Goal: Use online tool/utility: Utilize a website feature to perform a specific function

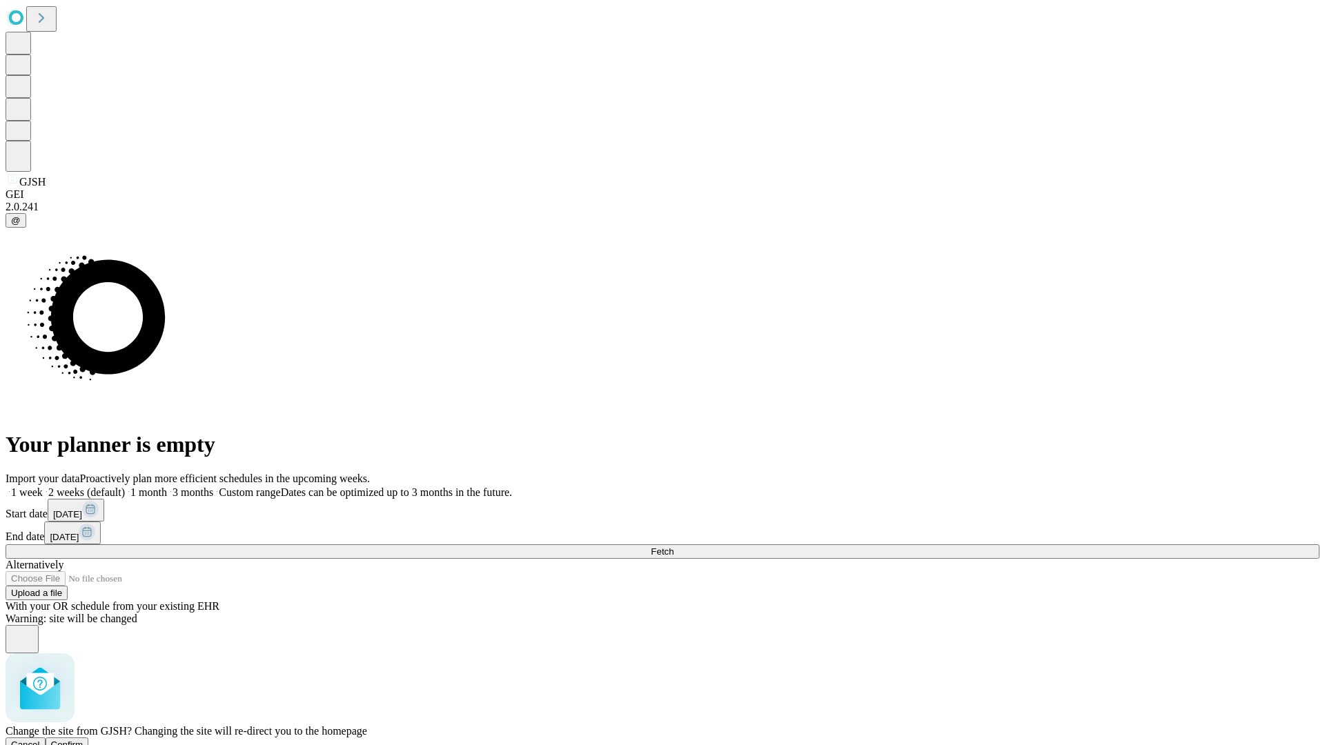
click at [83, 740] on span "Confirm" at bounding box center [67, 745] width 32 height 10
click at [43, 486] on label "1 week" at bounding box center [24, 492] width 37 height 12
click at [673, 547] on span "Fetch" at bounding box center [662, 552] width 23 height 10
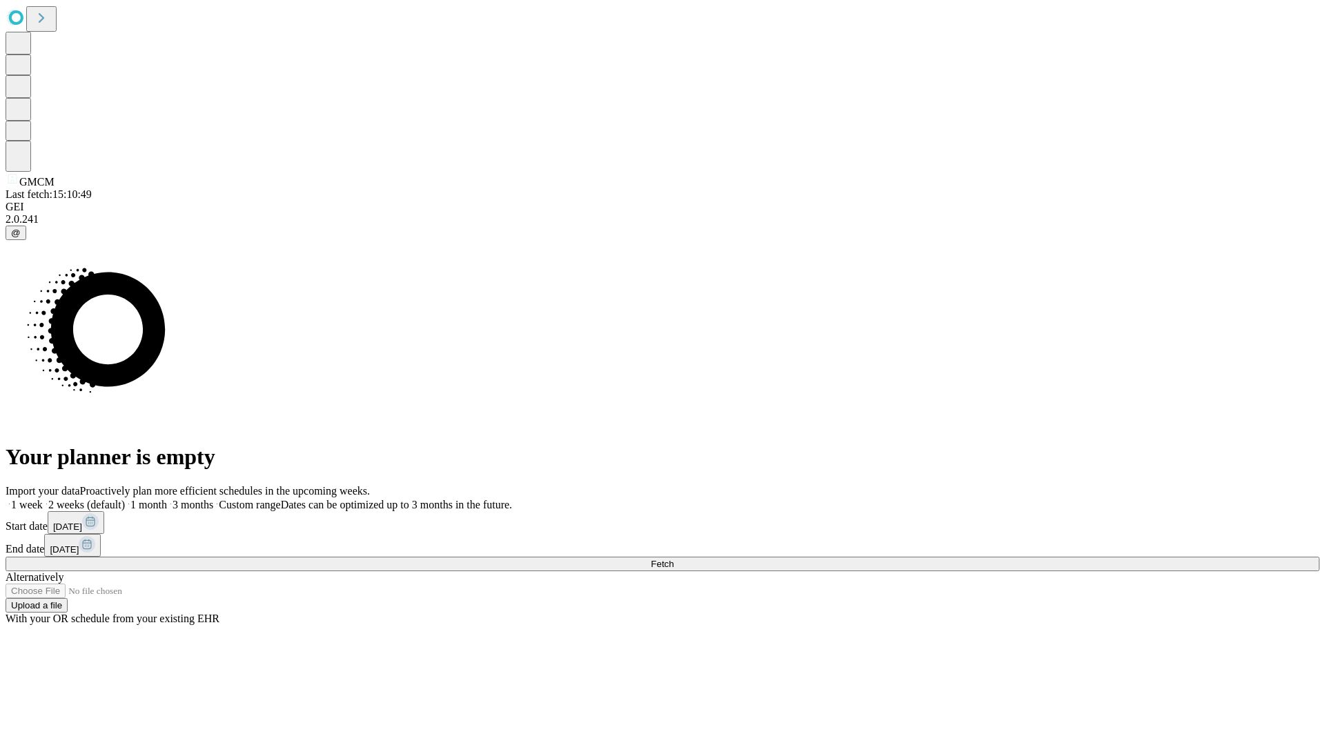
click at [43, 499] on label "1 week" at bounding box center [24, 505] width 37 height 12
click at [673, 559] on span "Fetch" at bounding box center [662, 564] width 23 height 10
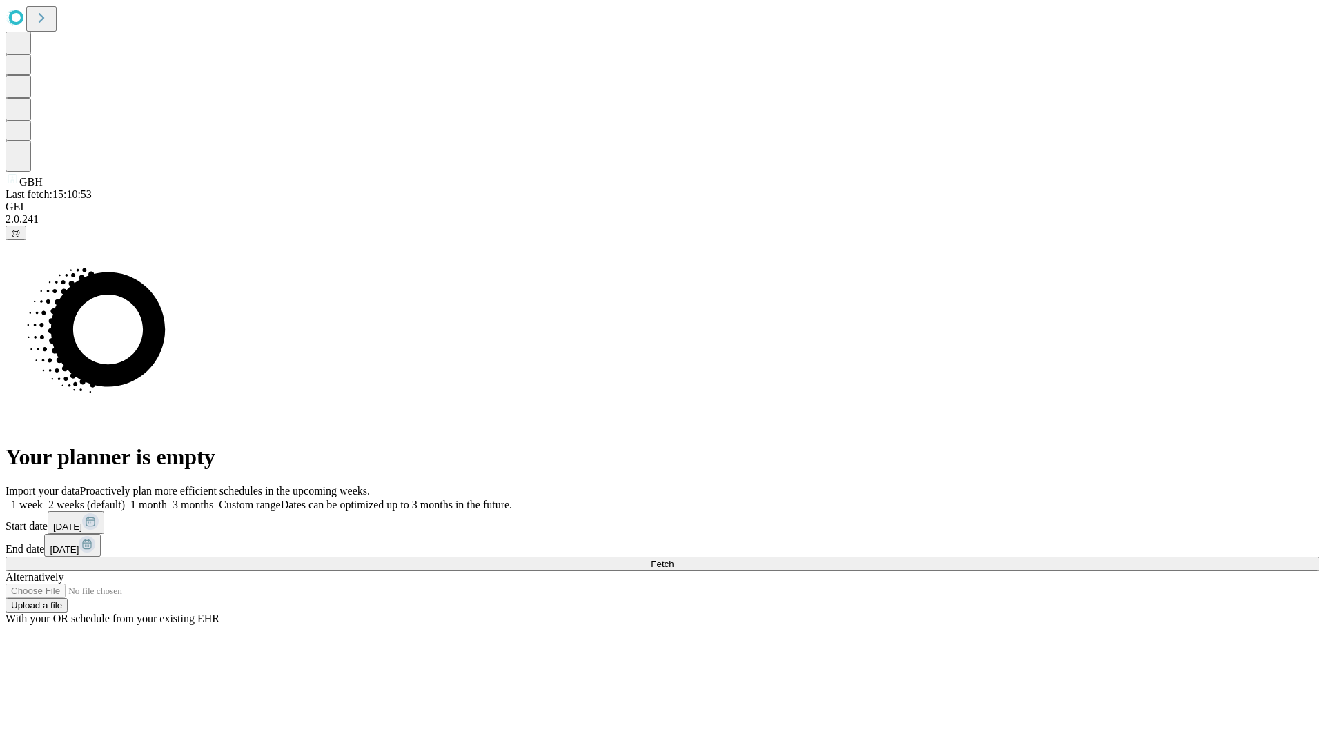
click at [43, 499] on label "1 week" at bounding box center [24, 505] width 37 height 12
click at [673, 559] on span "Fetch" at bounding box center [662, 564] width 23 height 10
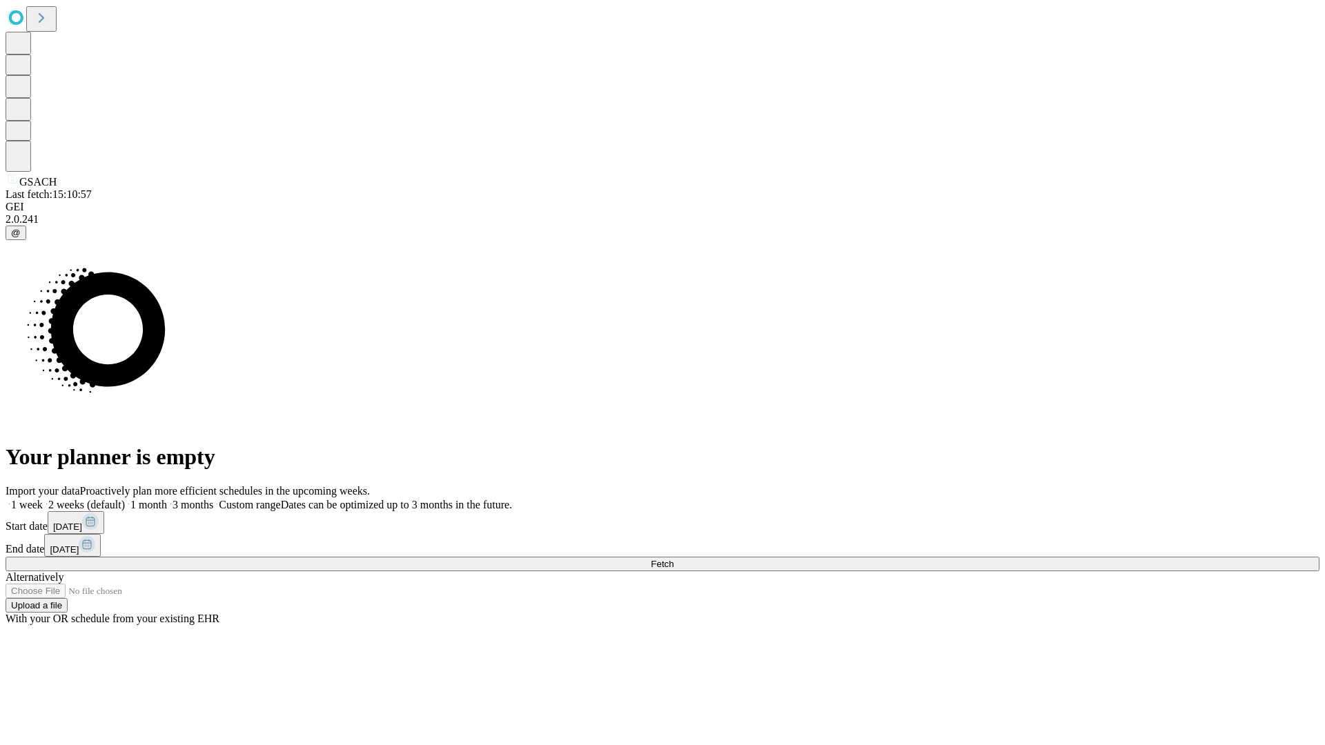
click at [43, 499] on label "1 week" at bounding box center [24, 505] width 37 height 12
click at [673, 559] on span "Fetch" at bounding box center [662, 564] width 23 height 10
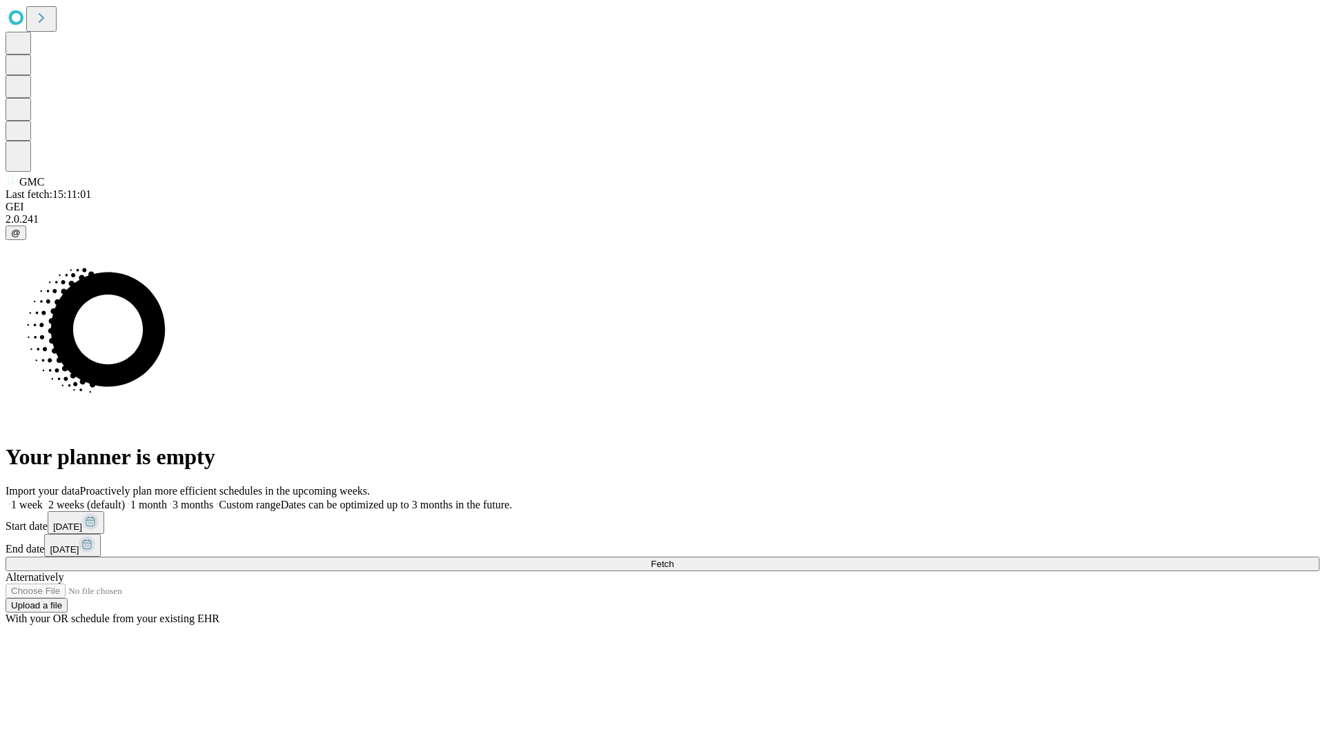
click at [43, 499] on label "1 week" at bounding box center [24, 505] width 37 height 12
click at [673, 559] on span "Fetch" at bounding box center [662, 564] width 23 height 10
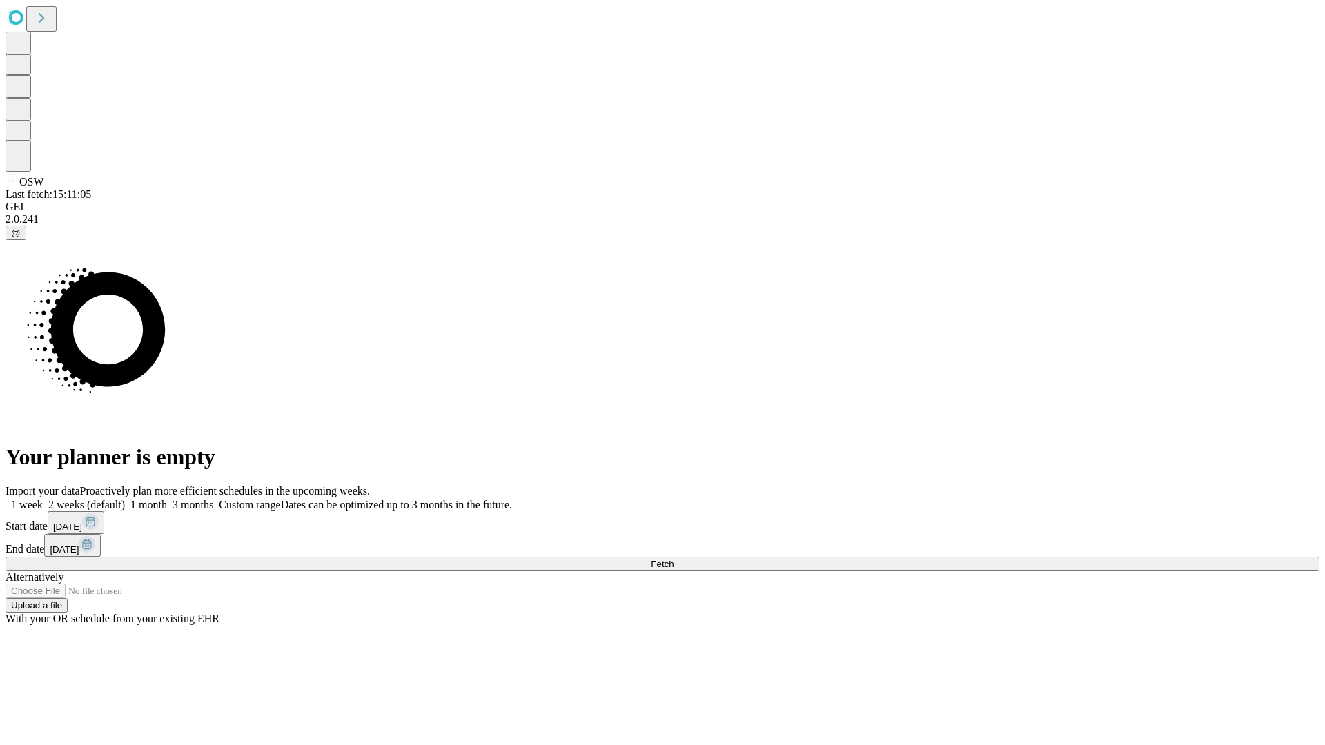
click at [43, 499] on label "1 week" at bounding box center [24, 505] width 37 height 12
click at [673, 559] on span "Fetch" at bounding box center [662, 564] width 23 height 10
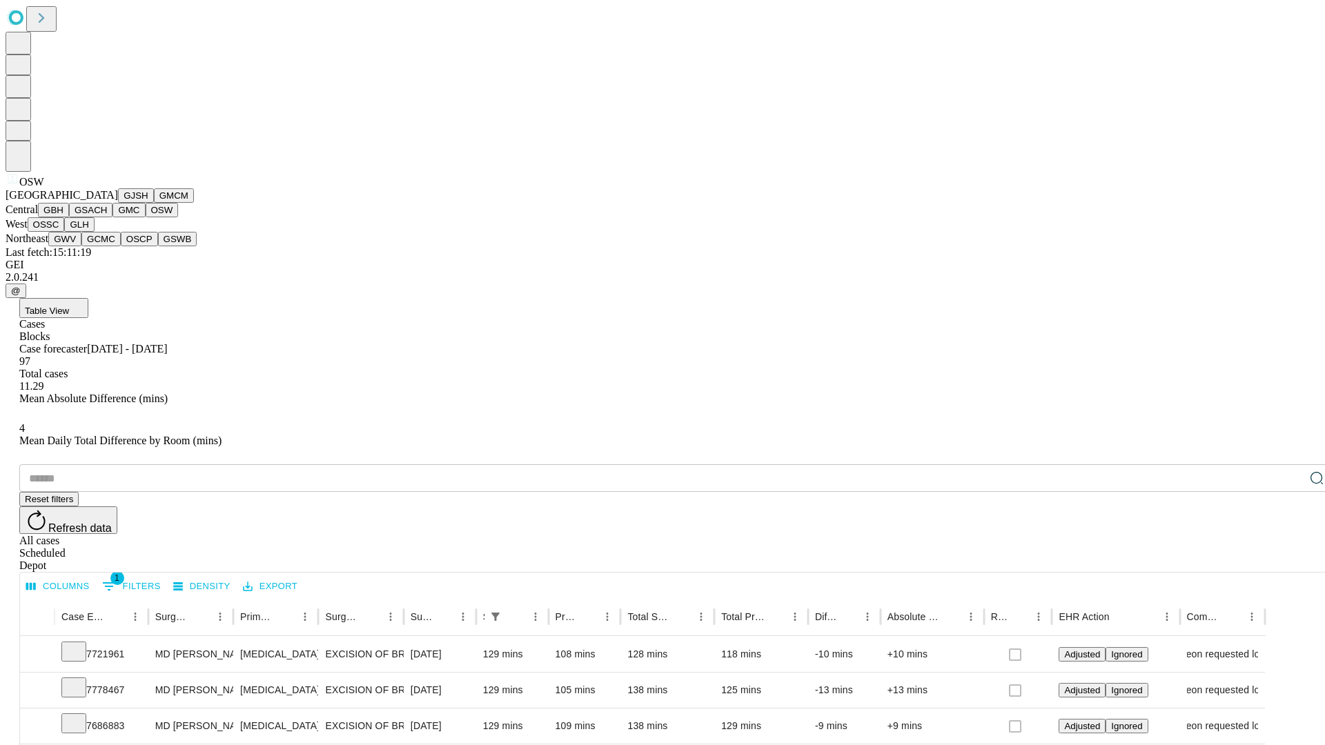
click at [65, 232] on button "OSSC" at bounding box center [46, 224] width 37 height 14
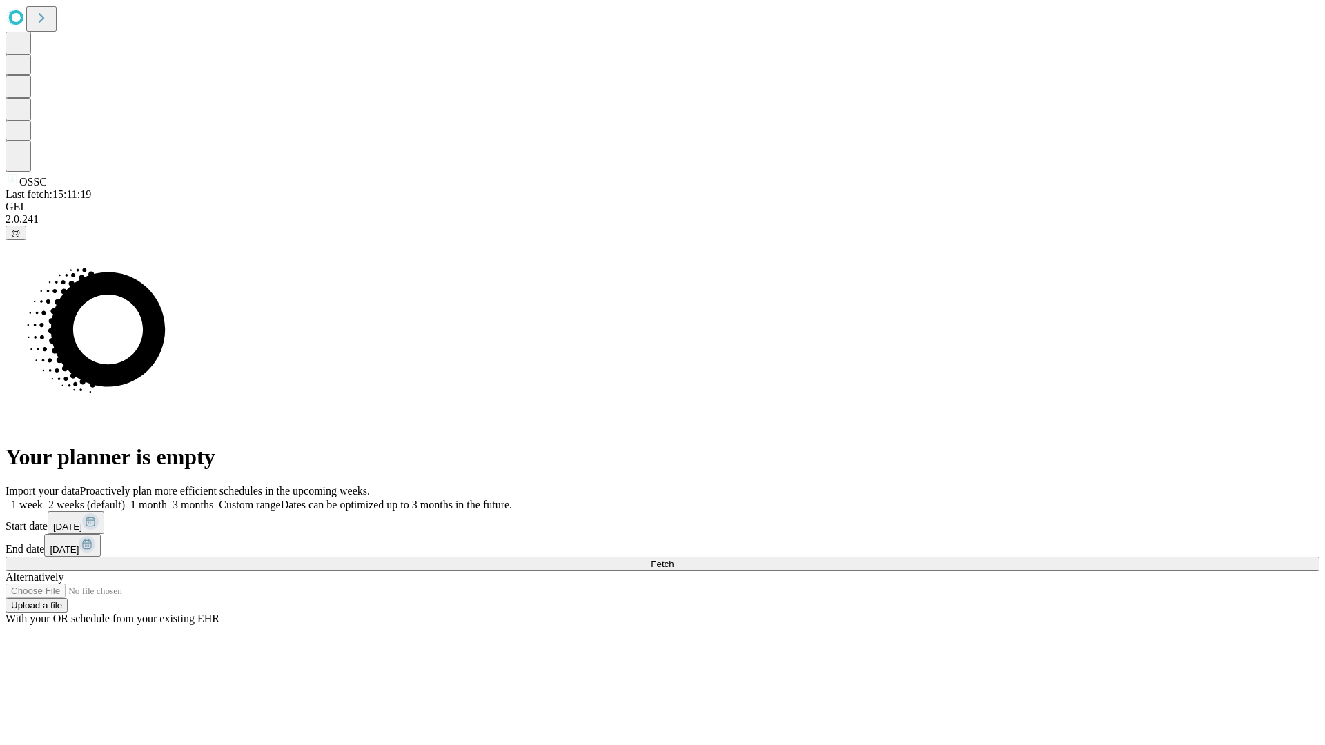
click at [43, 499] on label "1 week" at bounding box center [24, 505] width 37 height 12
click at [673, 559] on span "Fetch" at bounding box center [662, 564] width 23 height 10
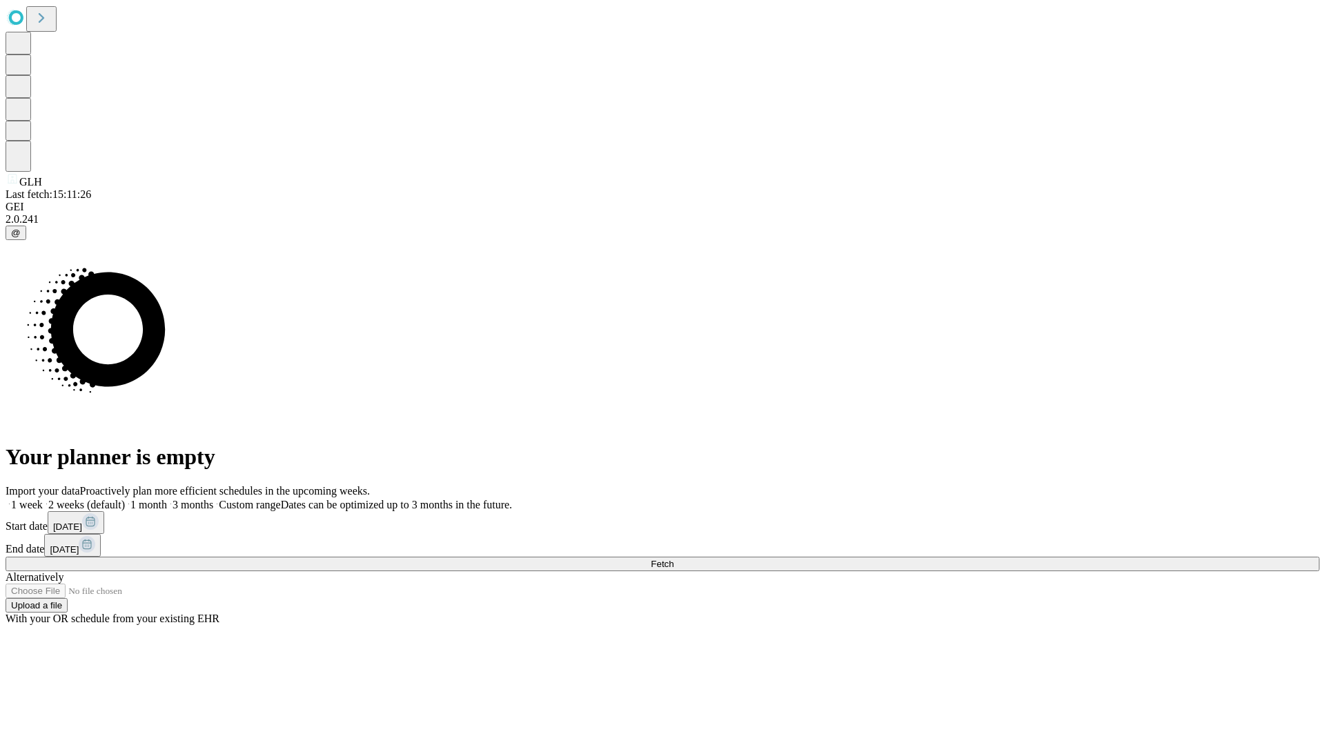
click at [43, 499] on label "1 week" at bounding box center [24, 505] width 37 height 12
click at [673, 559] on span "Fetch" at bounding box center [662, 564] width 23 height 10
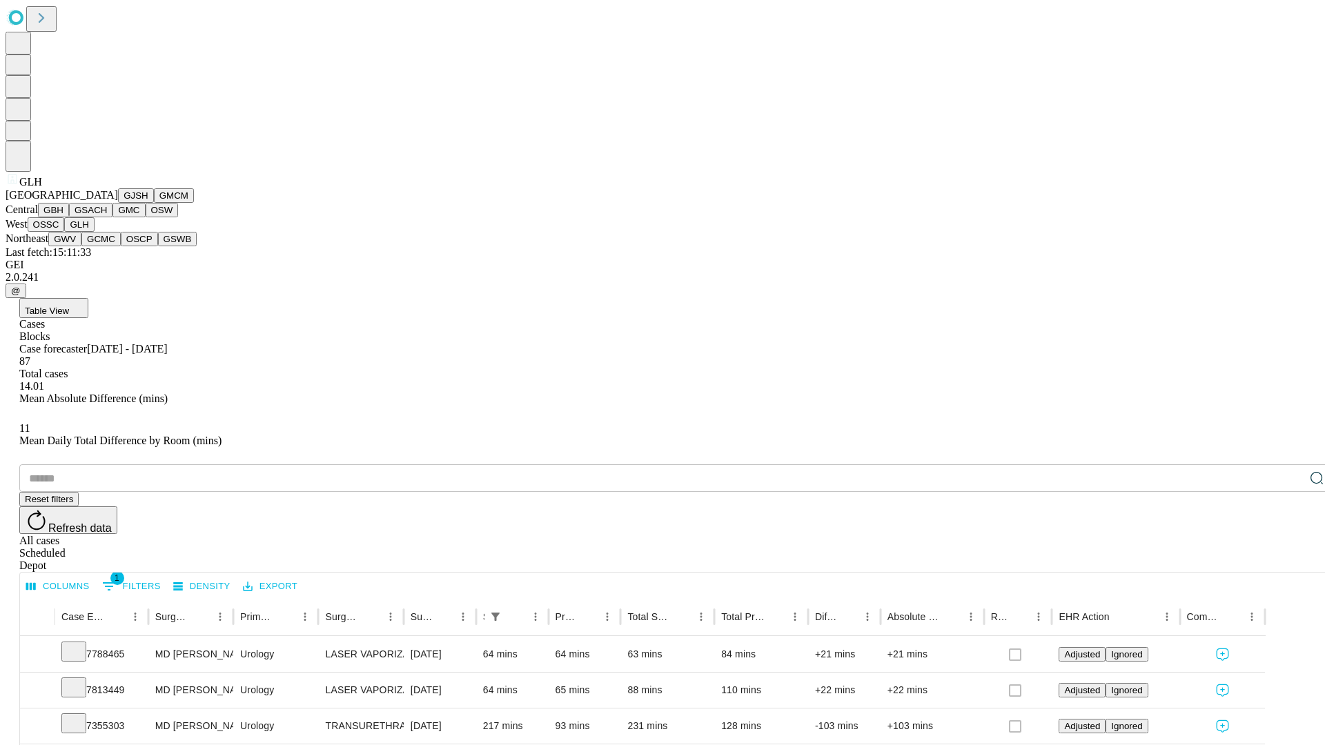
click at [81, 246] on button "GWV" at bounding box center [64, 239] width 33 height 14
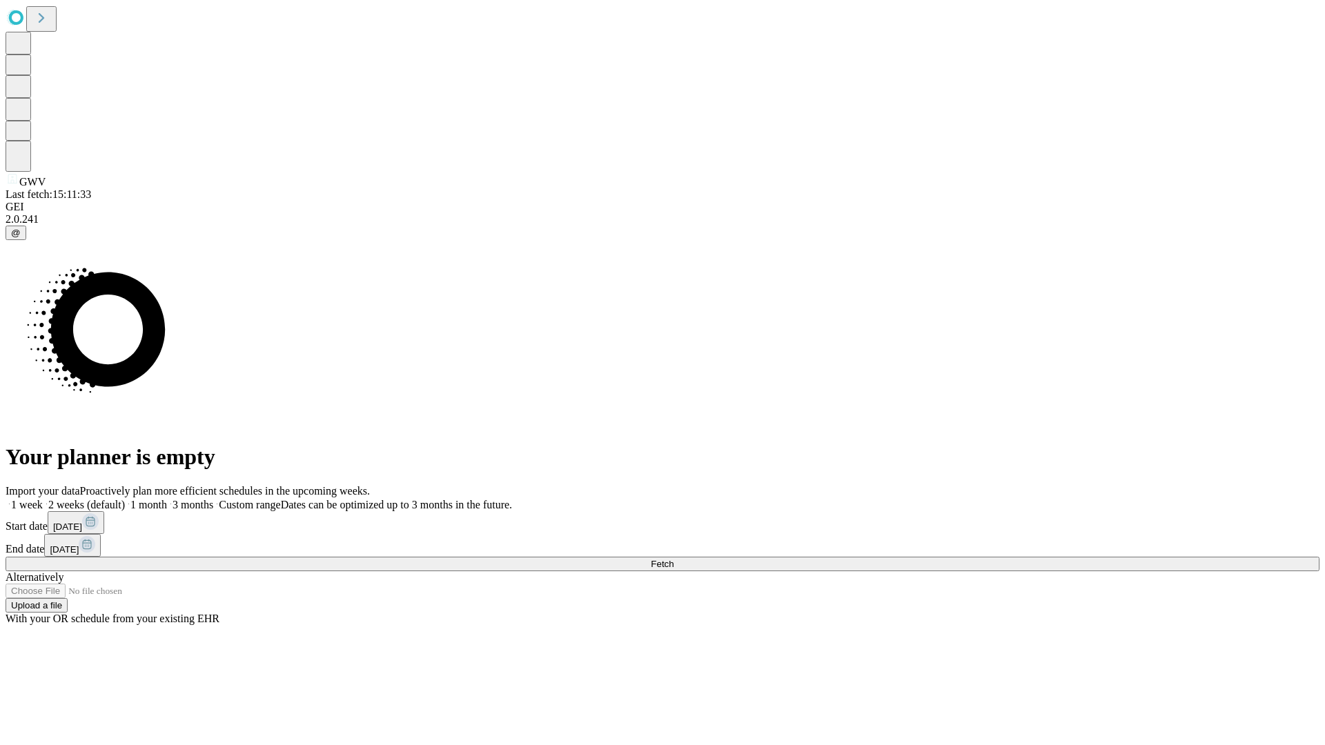
click at [43, 499] on label "1 week" at bounding box center [24, 505] width 37 height 12
click at [673, 559] on span "Fetch" at bounding box center [662, 564] width 23 height 10
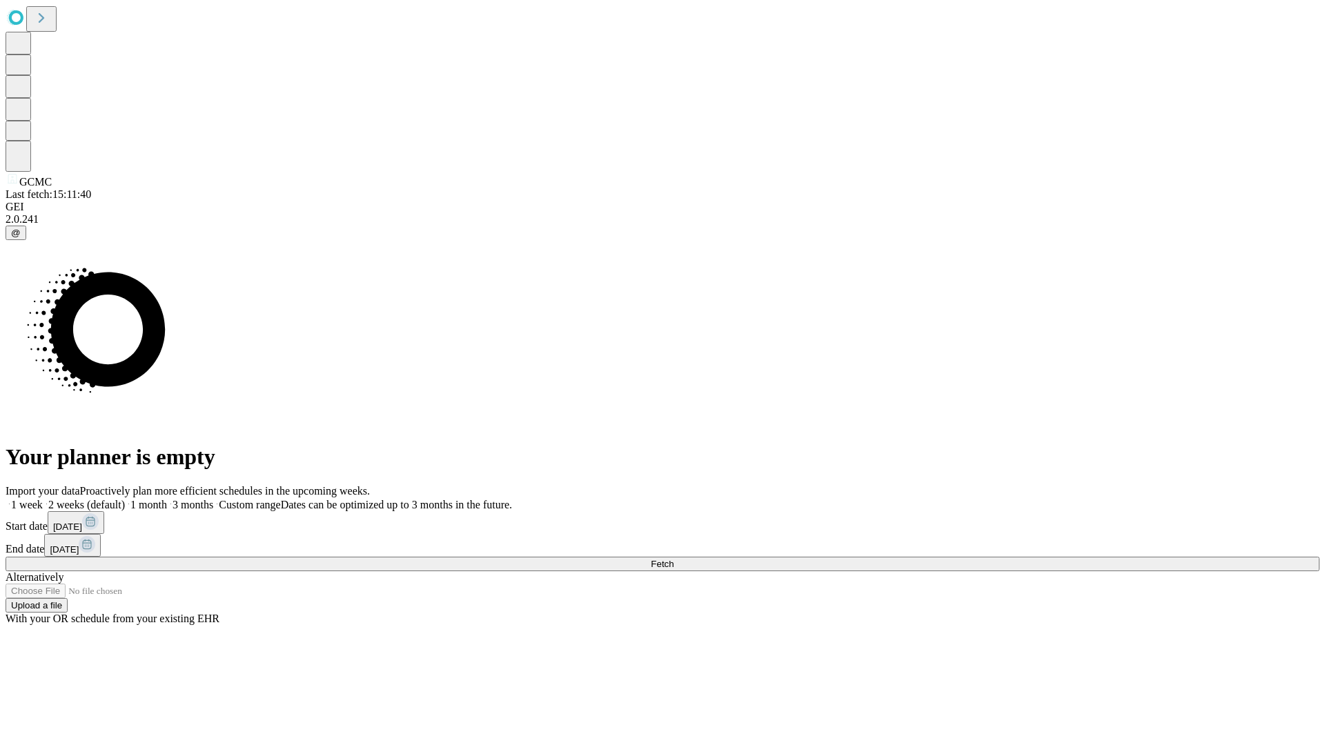
click at [43, 499] on label "1 week" at bounding box center [24, 505] width 37 height 12
click at [673, 559] on span "Fetch" at bounding box center [662, 564] width 23 height 10
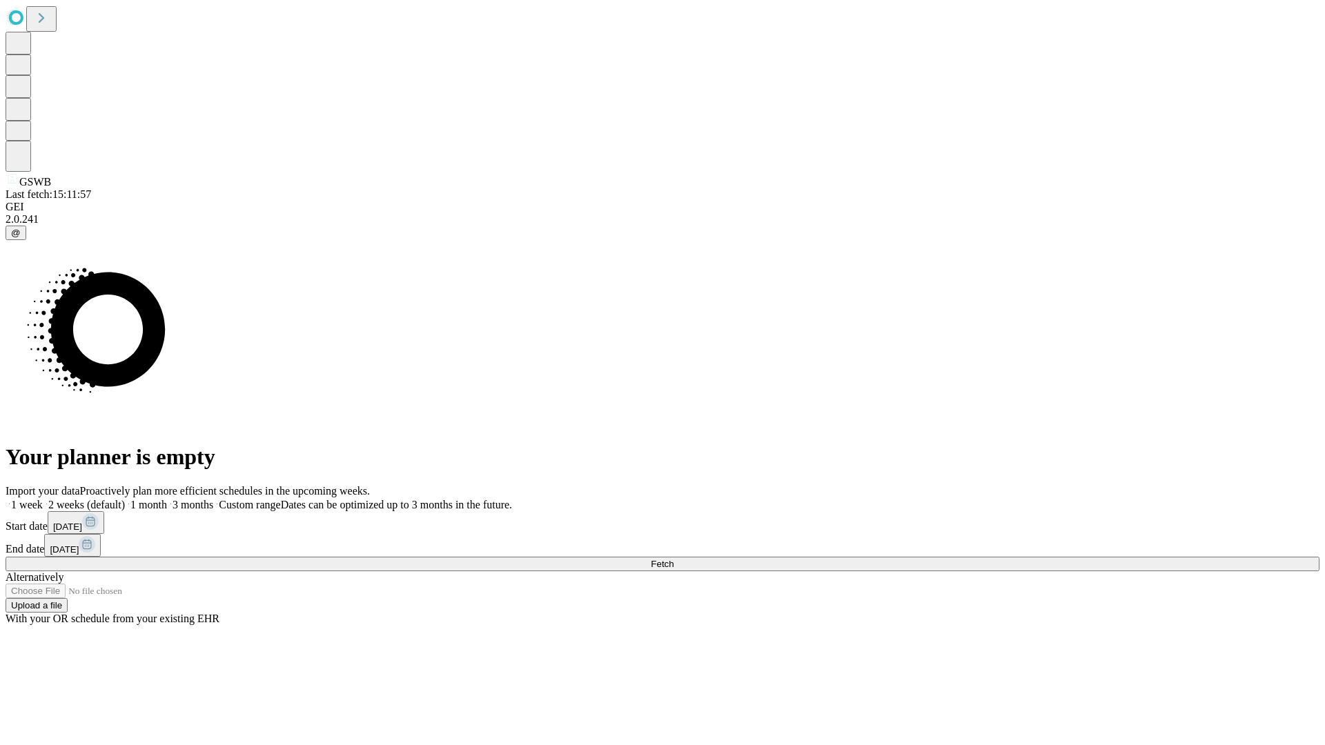
click at [43, 499] on label "1 week" at bounding box center [24, 505] width 37 height 12
click at [673, 559] on span "Fetch" at bounding box center [662, 564] width 23 height 10
